Goal: Check status

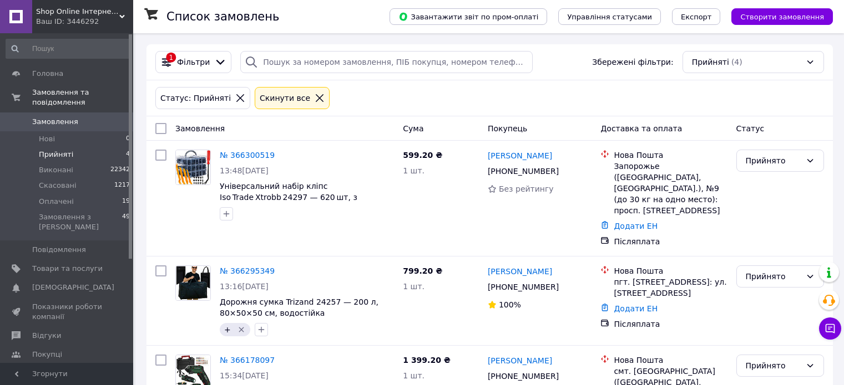
scroll to position [154, 0]
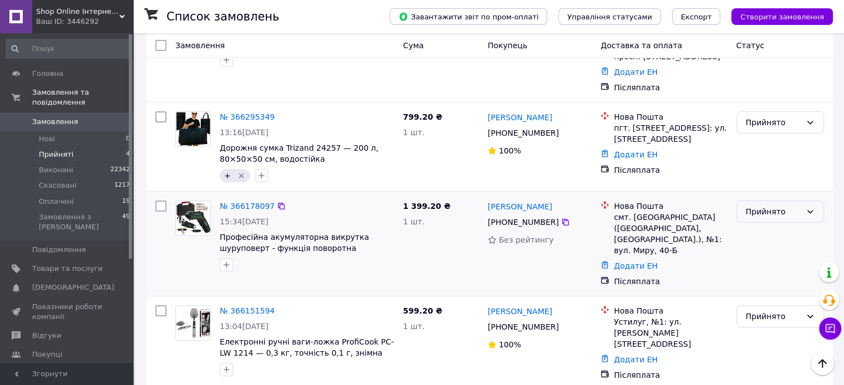
click at [776, 206] on div "Прийнято" at bounding box center [772, 212] width 55 height 12
drag, startPoint x: 779, startPoint y: 215, endPoint x: 781, endPoint y: 221, distance: 6.0
click at [779, 216] on li "Виконано" at bounding box center [779, 225] width 87 height 20
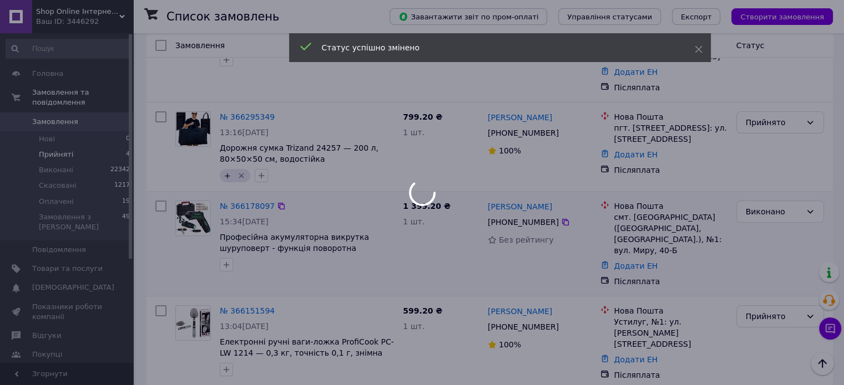
scroll to position [139, 0]
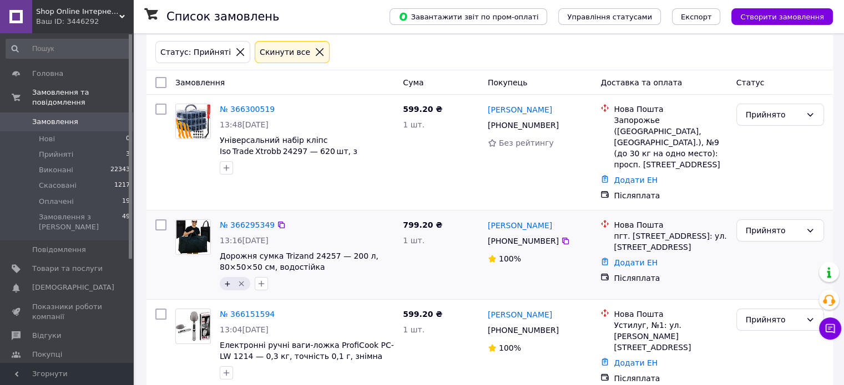
scroll to position [49, 0]
